Goal: Task Accomplishment & Management: Manage account settings

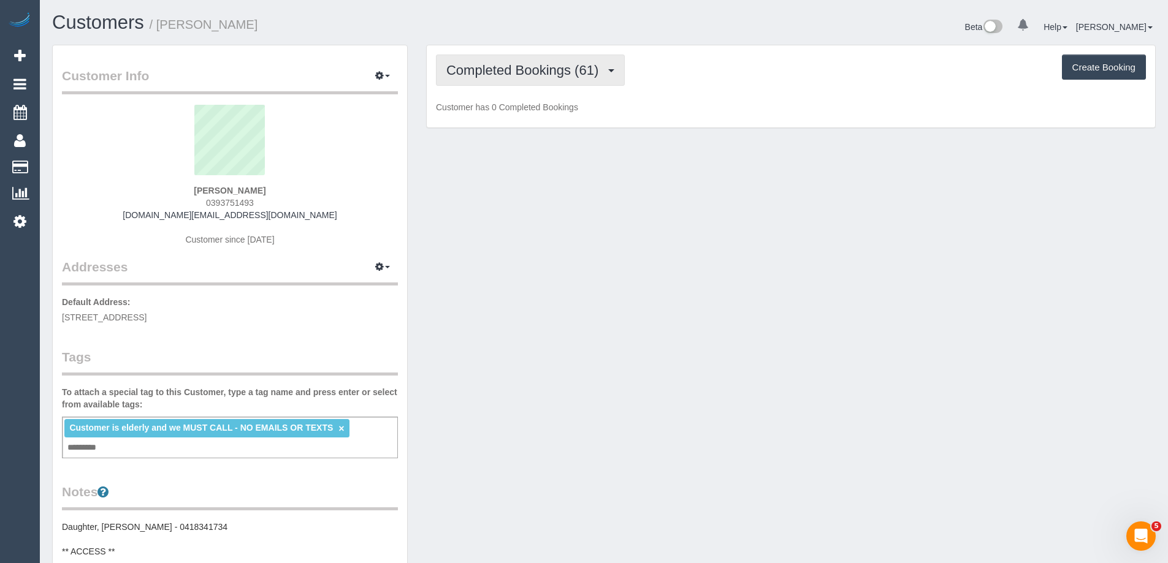
click at [520, 74] on span "Completed Bookings (61)" at bounding box center [525, 70] width 158 height 15
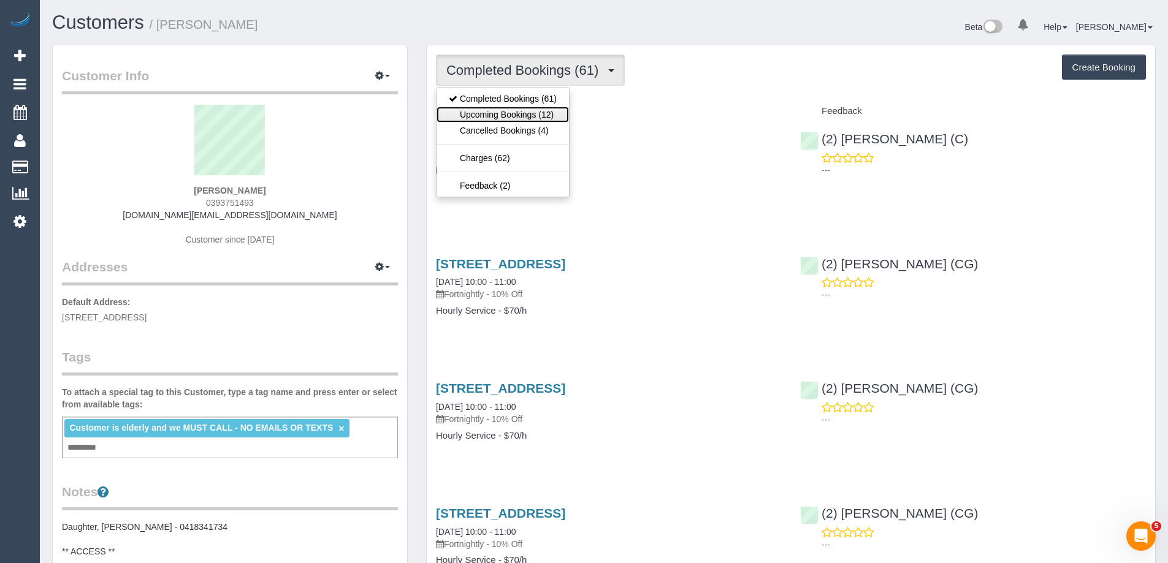
click at [524, 113] on link "Upcoming Bookings (12)" at bounding box center [502, 115] width 132 height 16
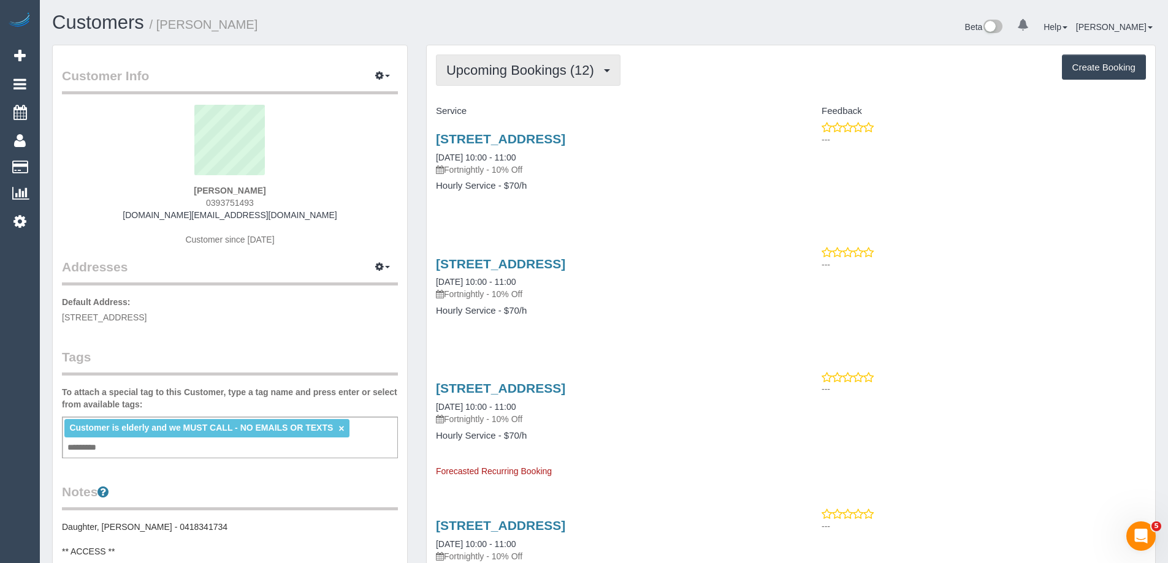
click at [545, 71] on span "Upcoming Bookings (12)" at bounding box center [523, 70] width 154 height 15
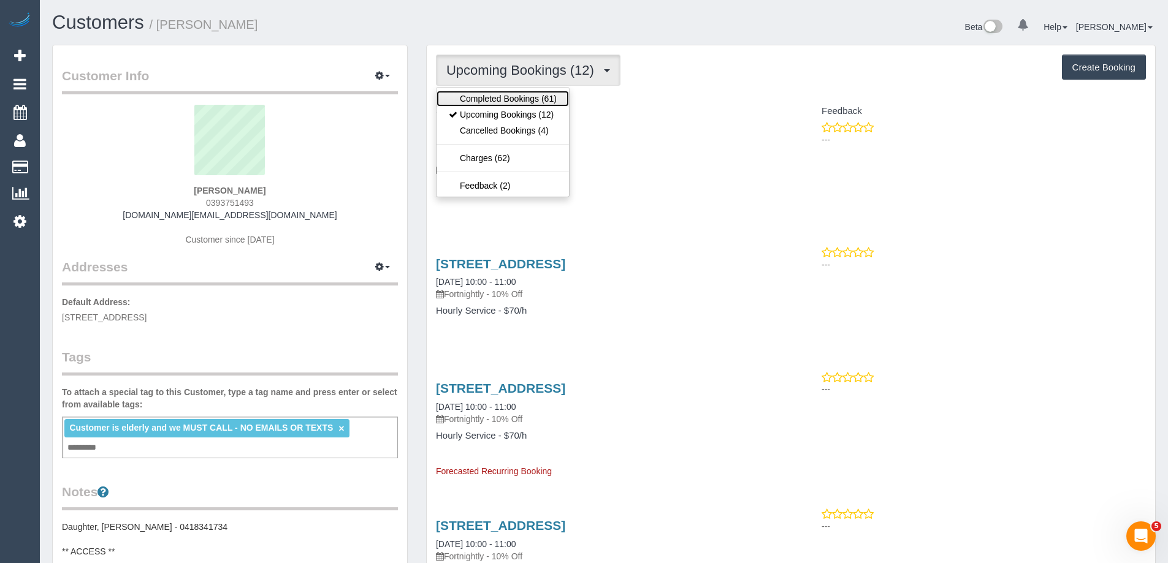
click at [541, 100] on link "Completed Bookings (61)" at bounding box center [502, 99] width 132 height 16
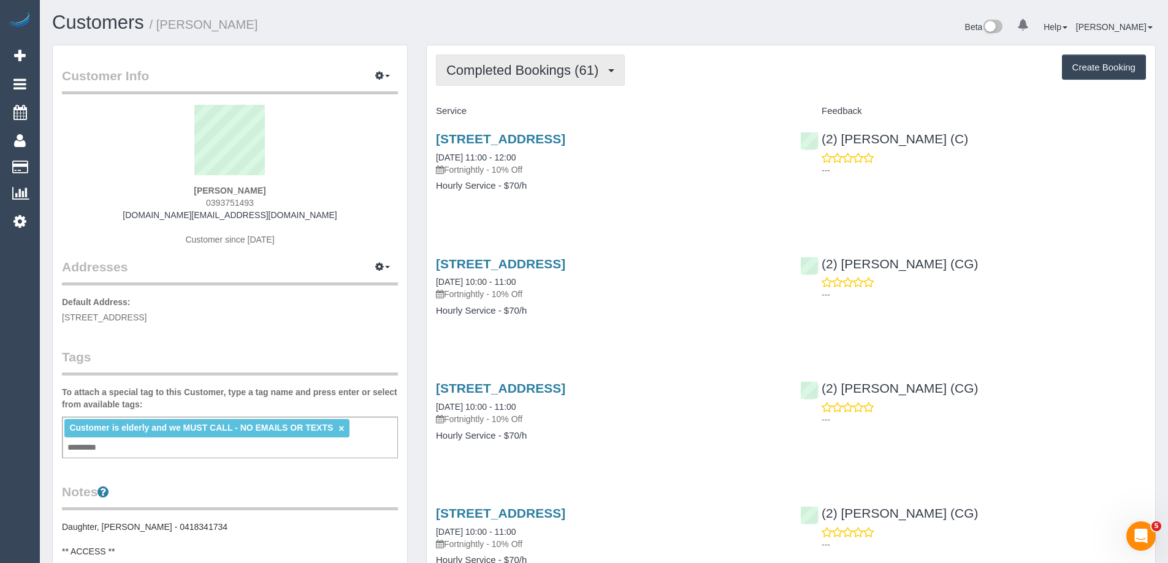
click at [472, 80] on button "Completed Bookings (61)" at bounding box center [530, 70] width 189 height 31
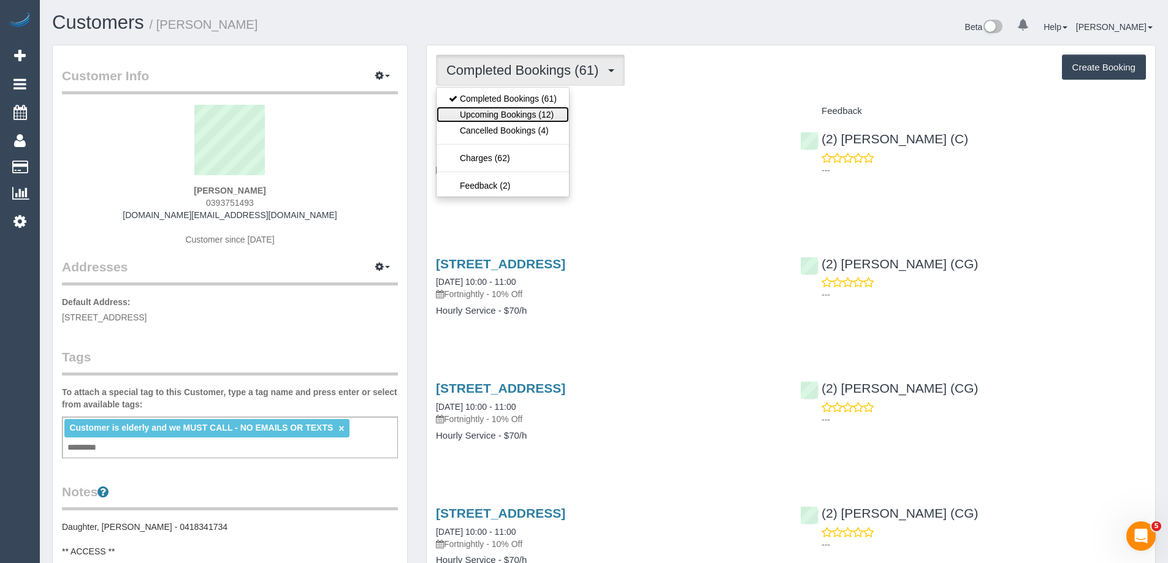
click at [473, 113] on link "Upcoming Bookings (12)" at bounding box center [502, 115] width 132 height 16
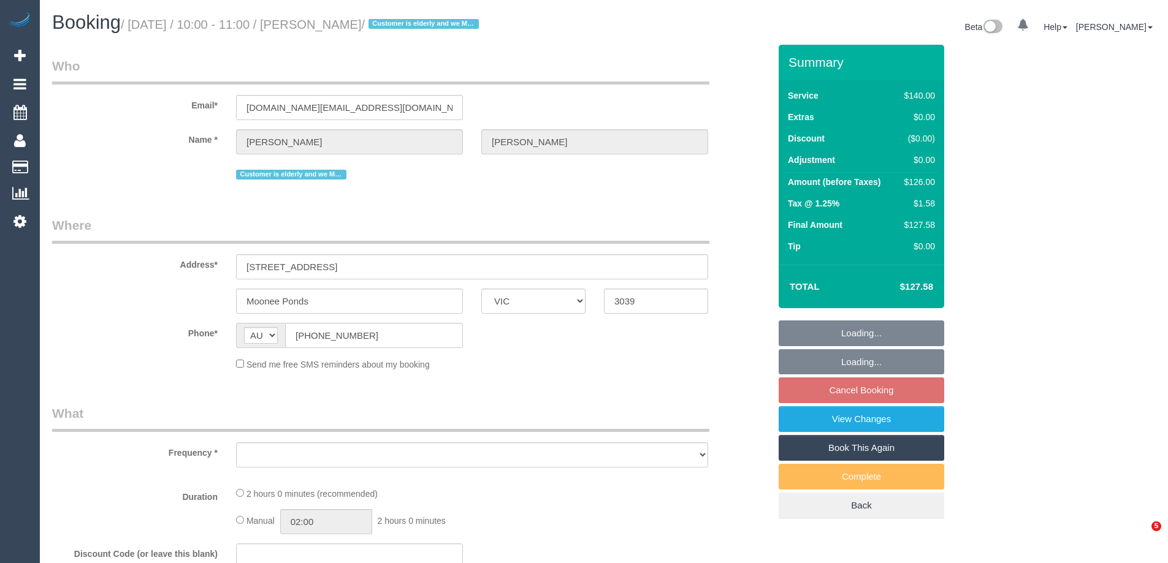
select select "VIC"
select select "string:stripe-pm_1NoKqy2GScqysDRVsan1s9rF"
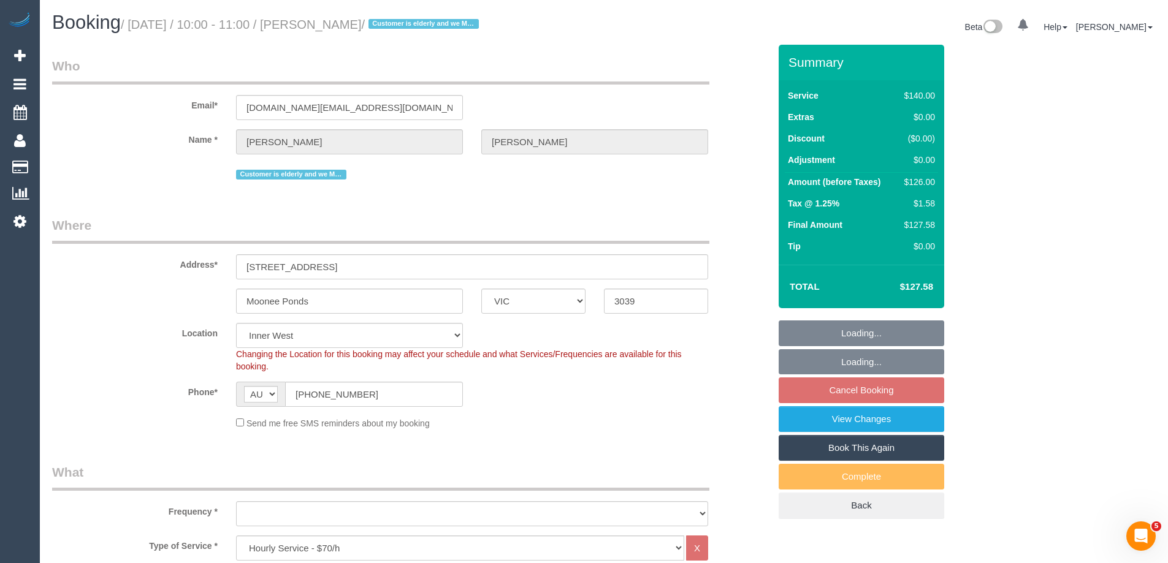
select select "object:814"
select select "number:28"
select select "number:14"
select select "number:19"
select select "number:24"
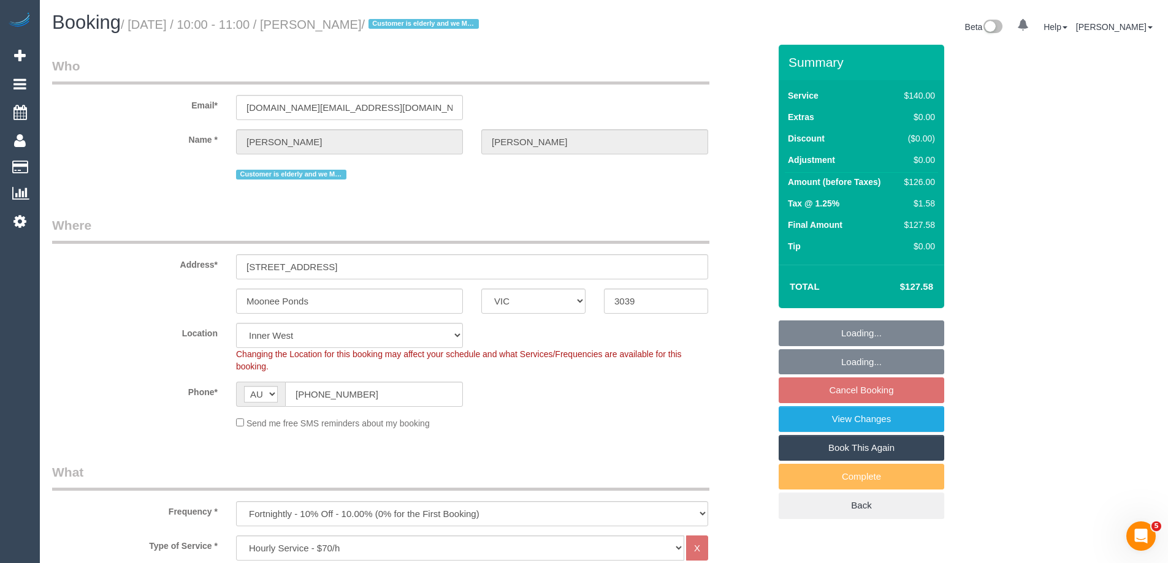
select select "object:1678"
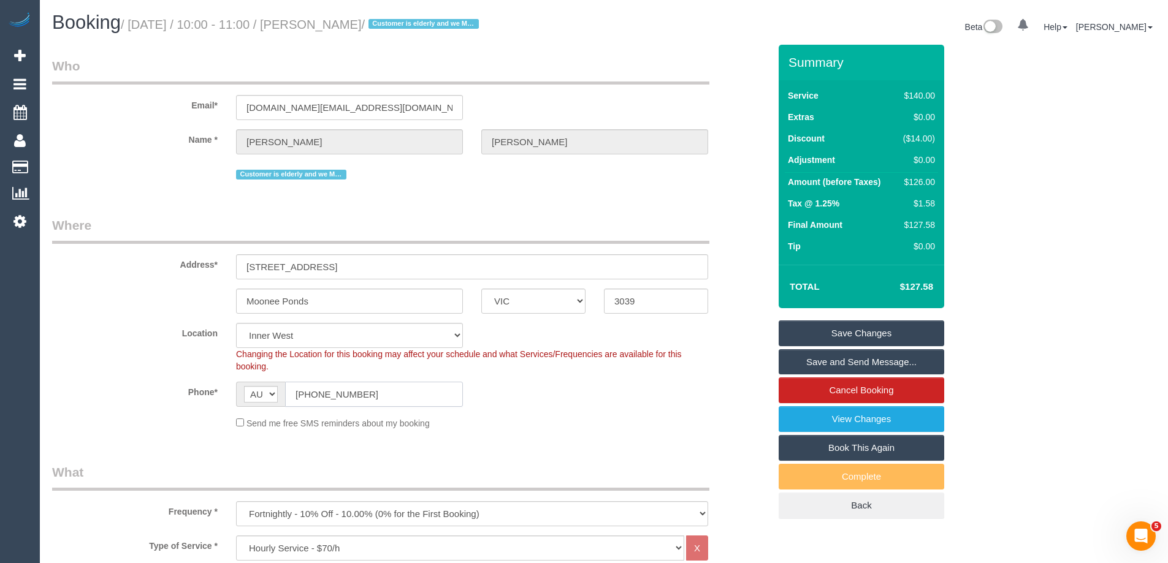
click at [447, 406] on input "(03) 9375 1493" at bounding box center [374, 394] width 178 height 25
